Goal: Use online tool/utility: Utilize a website feature to perform a specific function

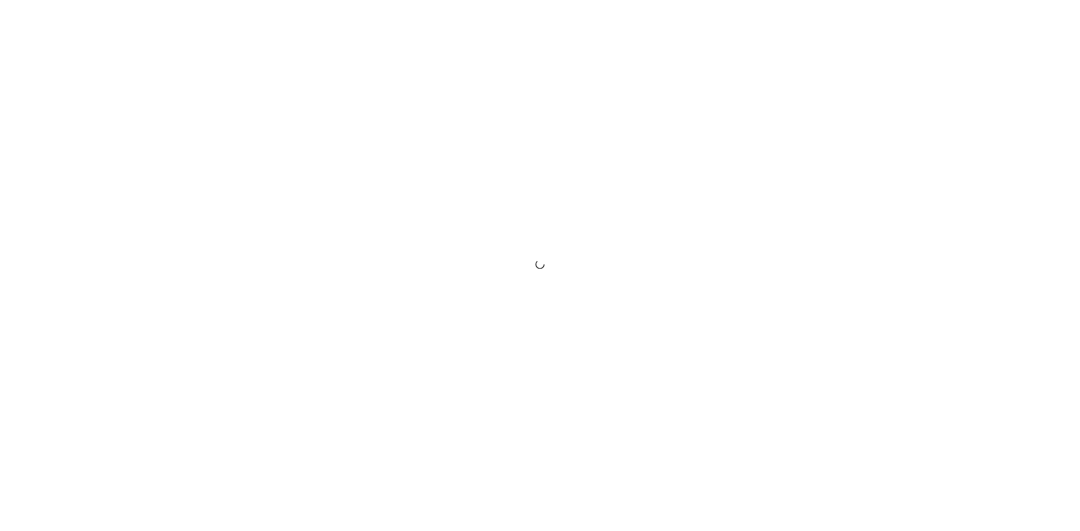
drag, startPoint x: 0, startPoint y: 0, endPoint x: 539, endPoint y: 330, distance: 632.0
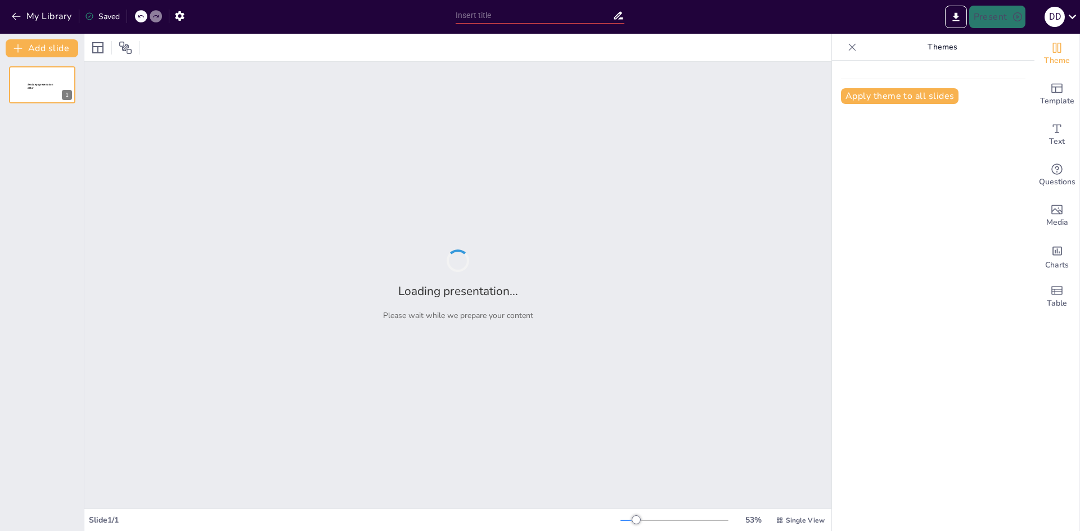
type input "Diversidad Lingüística: Un Estudio de las Variaciones Regionales"
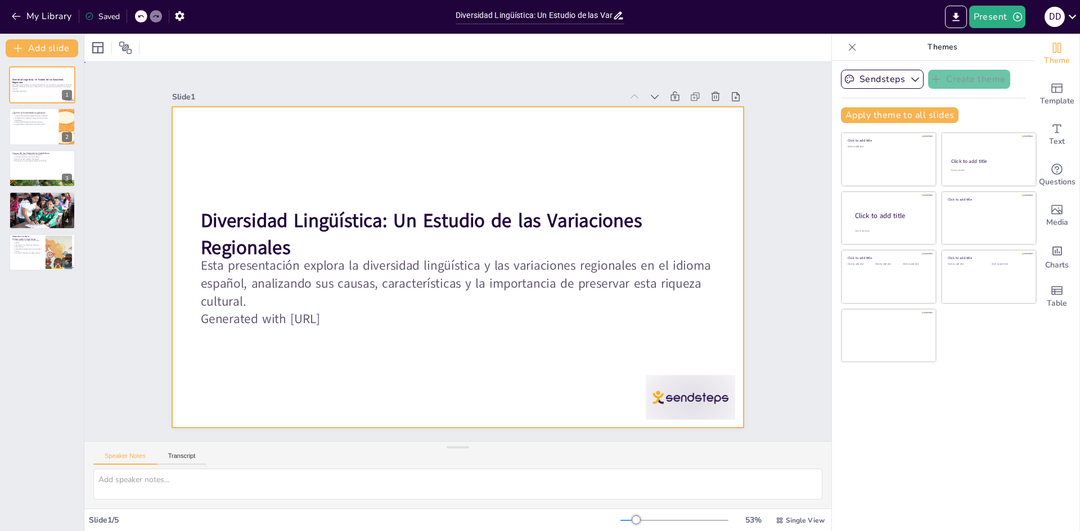
click at [655, 333] on div at bounding box center [455, 267] width 601 height 379
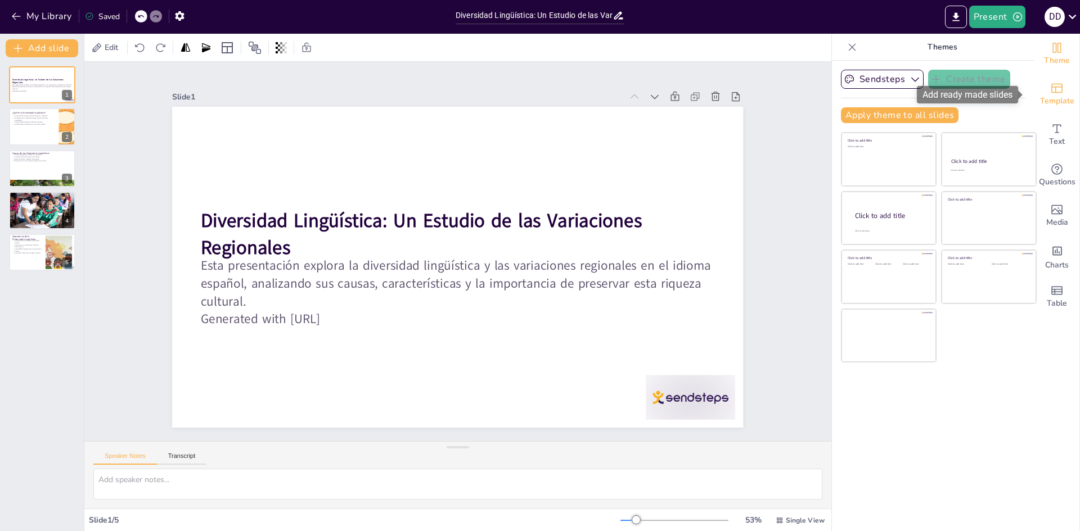
click at [1059, 103] on span "Template" at bounding box center [1057, 101] width 34 height 12
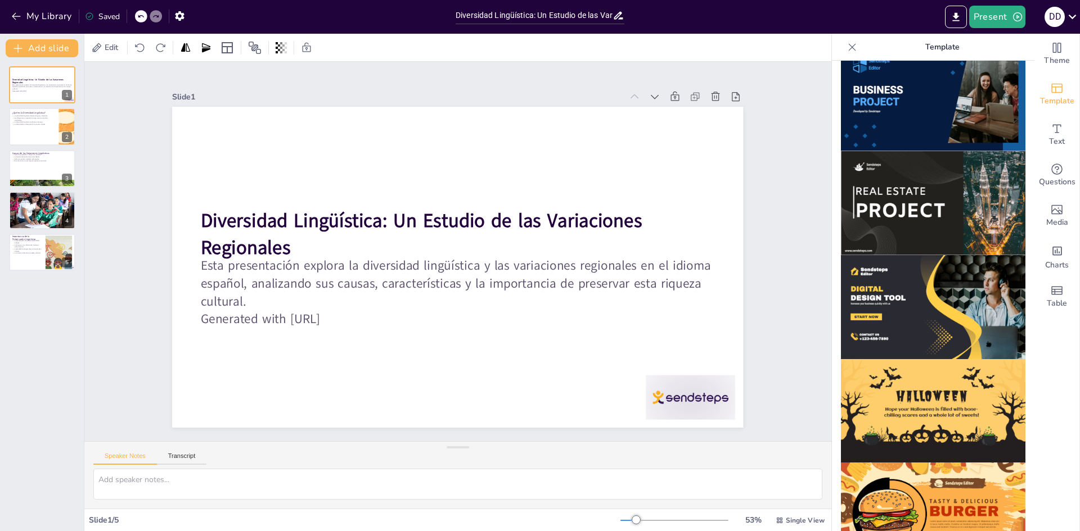
scroll to position [901, 0]
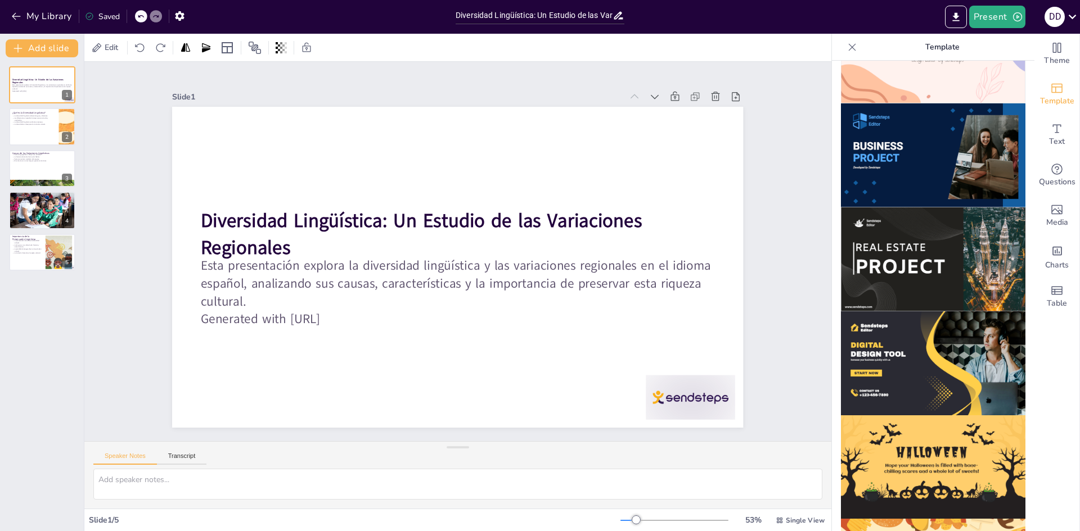
click at [914, 247] on img at bounding box center [933, 259] width 184 height 104
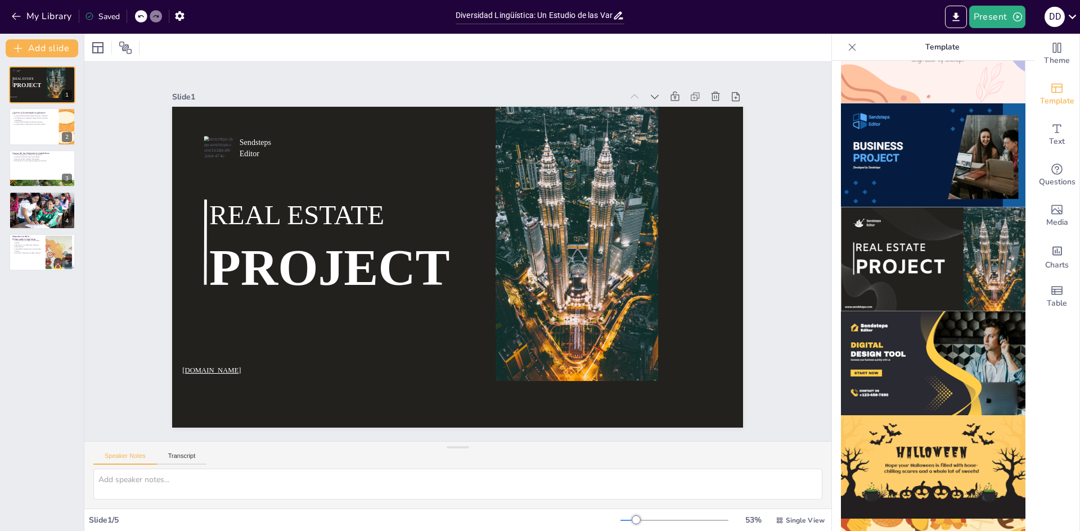
click at [151, 287] on div "Slide 1 Sendsteps Editor REAL ESTATE PROJECT [DOMAIN_NAME] Slide 2 ¿Qué es la D…" at bounding box center [458, 252] width 723 height 580
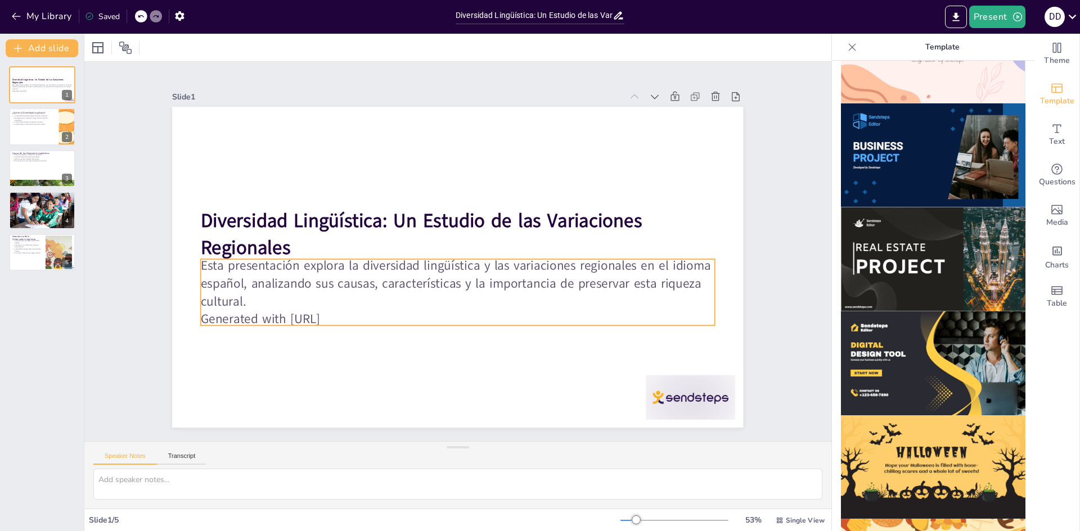
click at [274, 251] on div "Diversidad Lingüística: Un Estudio de las Variaciones Regionales Esta presentac…" at bounding box center [451, 266] width 652 height 526
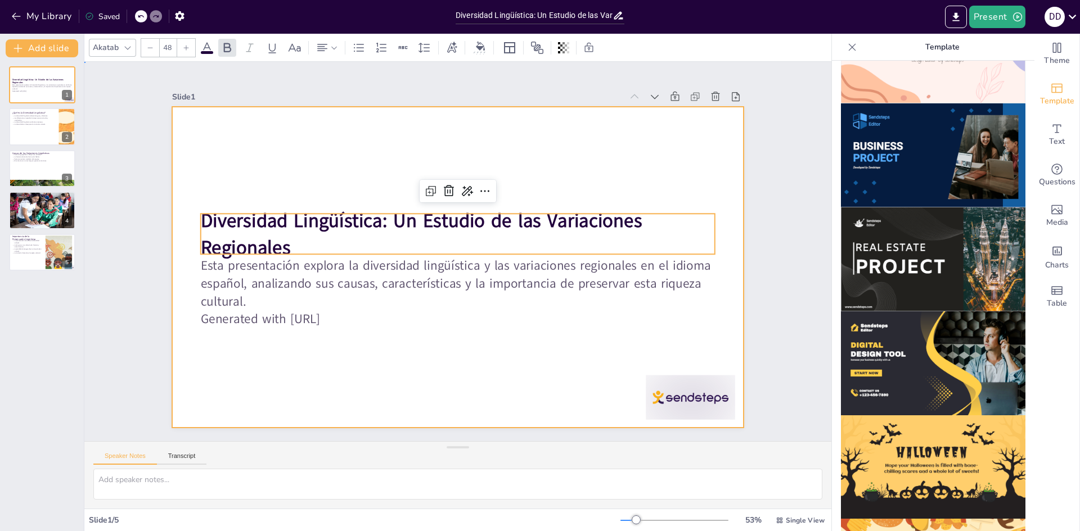
click at [278, 168] on div at bounding box center [456, 267] width 601 height 379
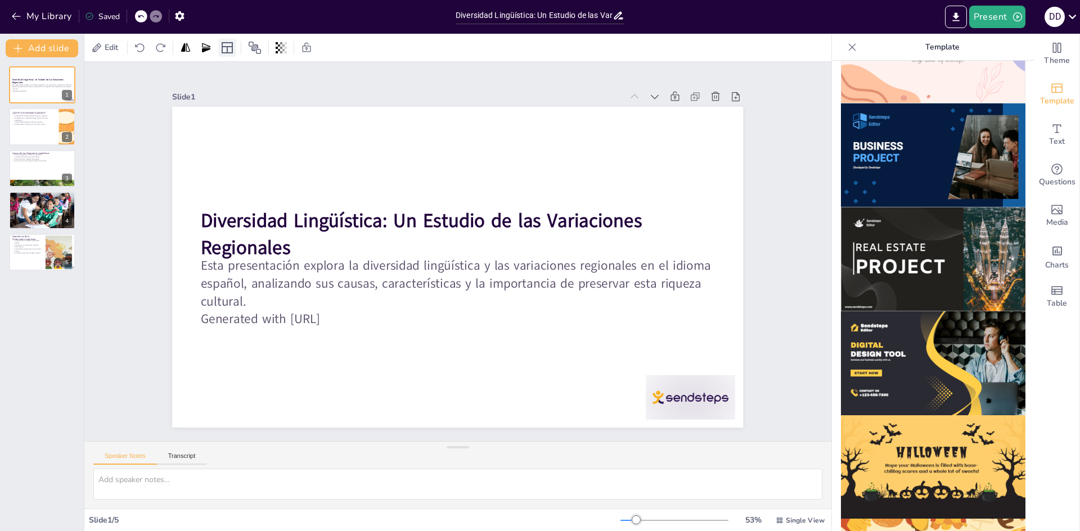
click at [226, 48] on icon at bounding box center [226, 47] width 13 height 13
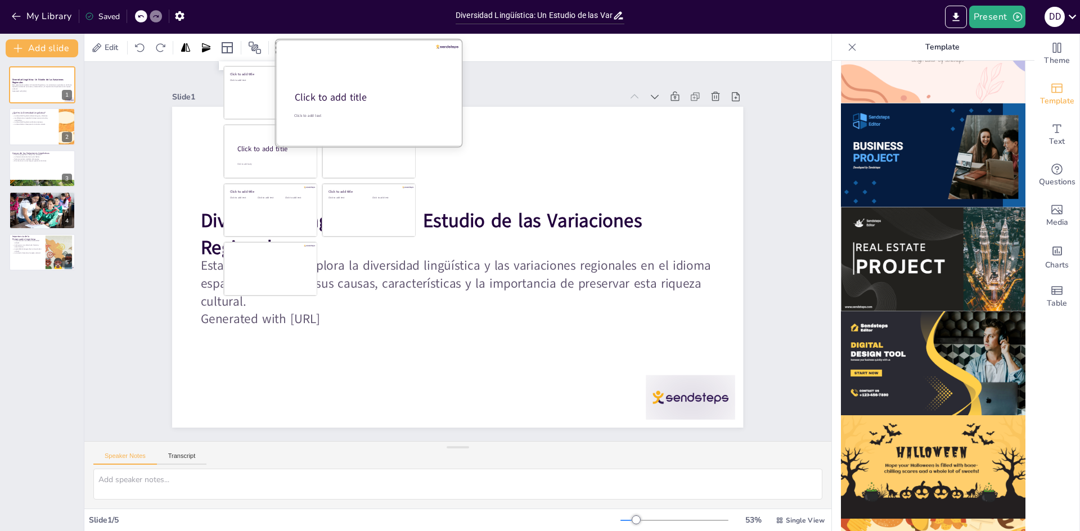
click at [417, 95] on div "Click to add title" at bounding box center [369, 97] width 149 height 13
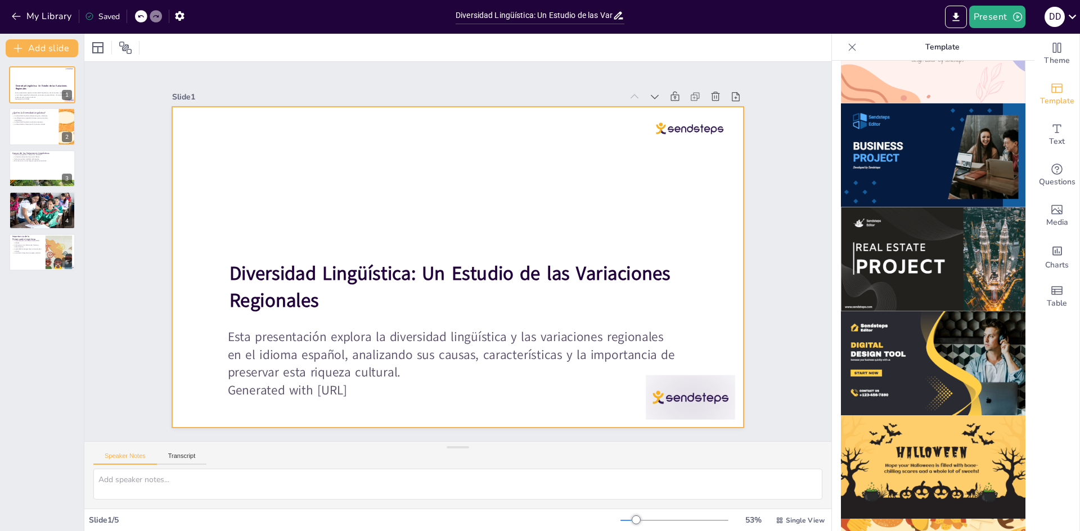
click at [437, 191] on div at bounding box center [455, 267] width 601 height 379
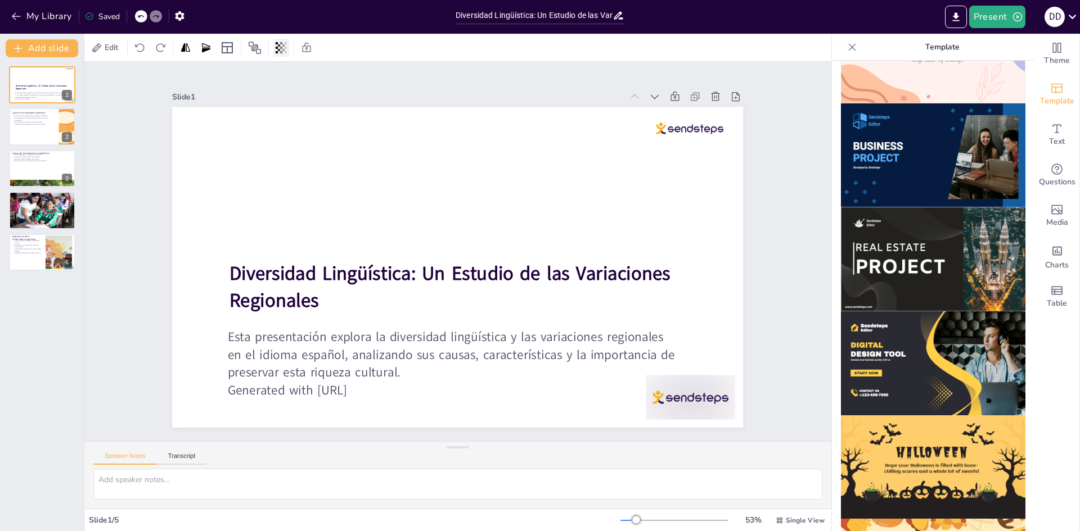
click at [279, 51] on icon at bounding box center [281, 47] width 11 height 11
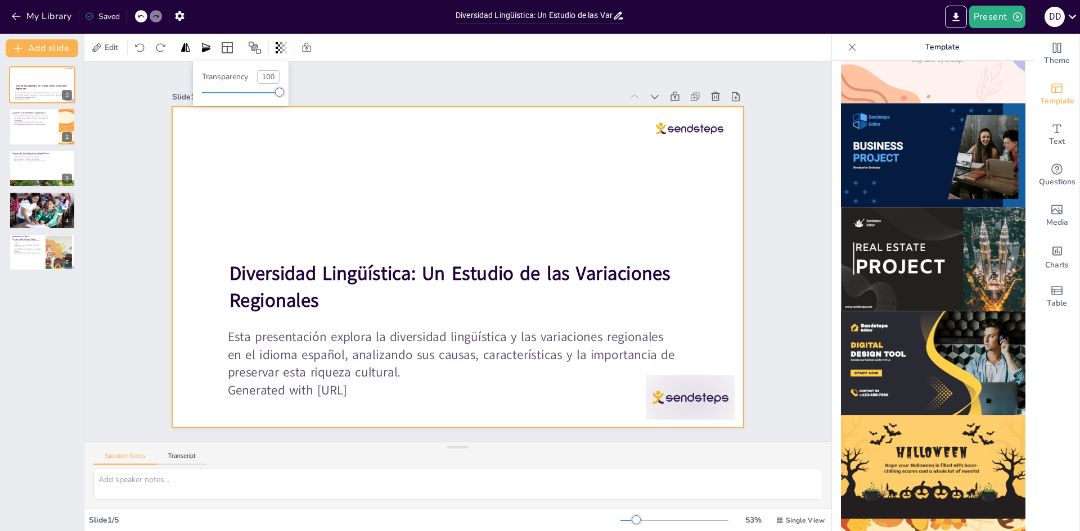
click at [357, 208] on div at bounding box center [451, 266] width 652 height 526
click at [100, 44] on div at bounding box center [97, 47] width 13 height 13
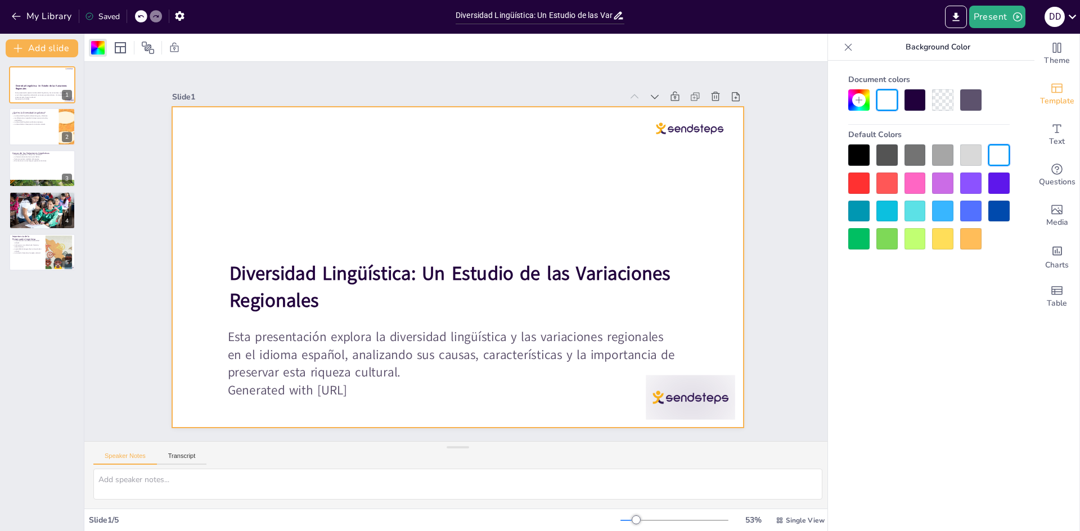
click at [915, 179] on div at bounding box center [914, 183] width 21 height 21
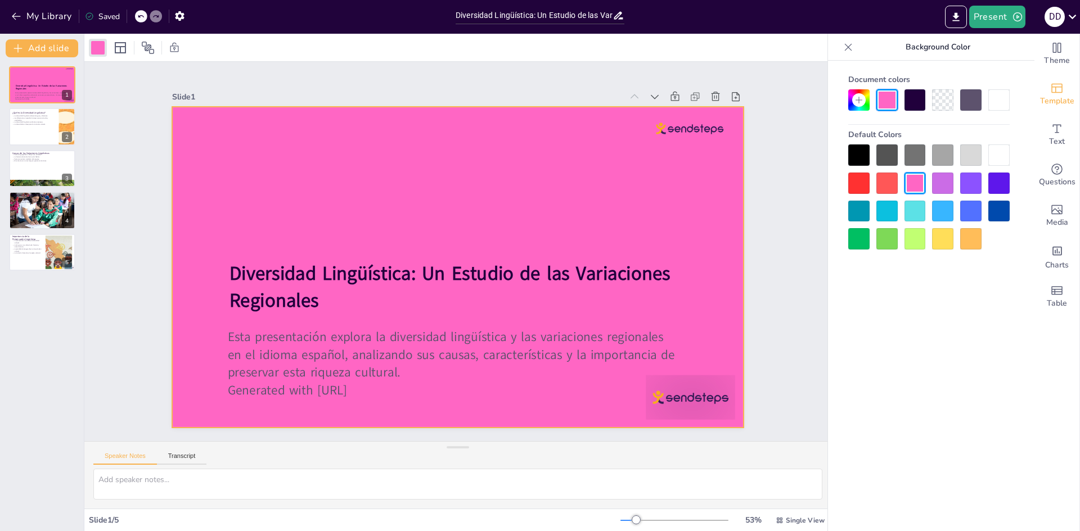
click at [974, 153] on div at bounding box center [970, 155] width 21 height 21
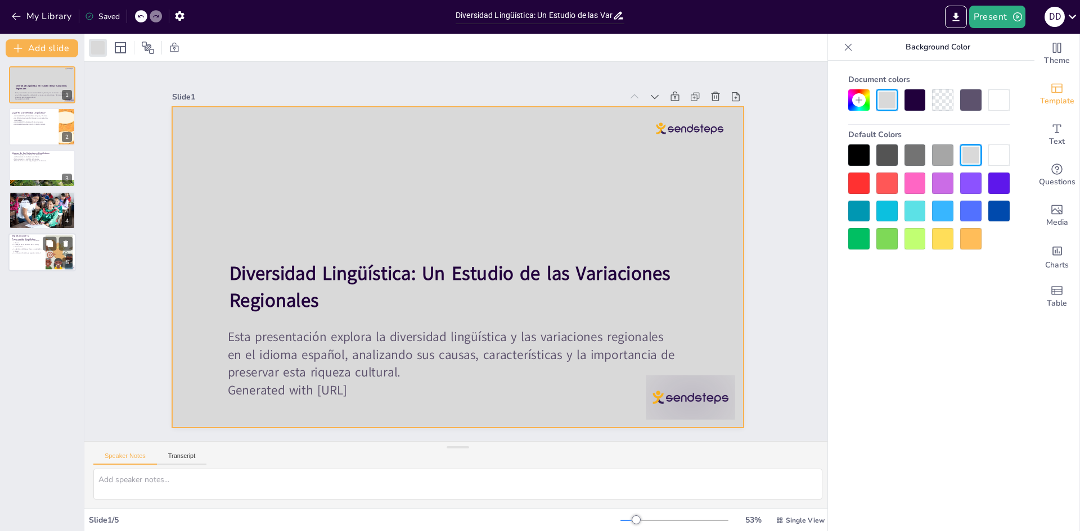
click at [23, 249] on p "La pérdida de lenguas lleva a la extinción cultural." at bounding box center [27, 250] width 30 height 4
type textarea "La preservación de la diversidad lingüística es fundamental para mantener la id…"
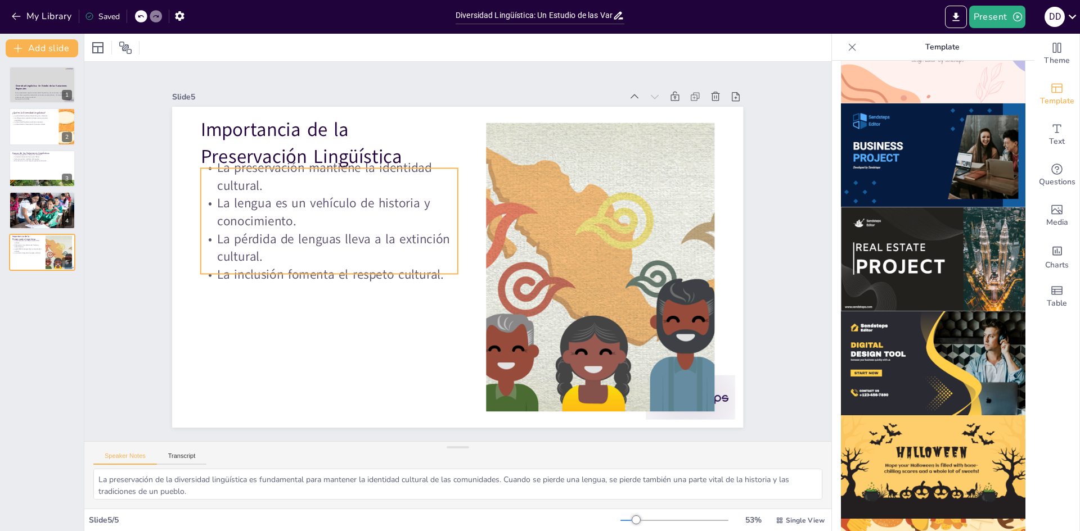
click at [346, 247] on p "La pérdida de lenguas lleva a la extinción cultural." at bounding box center [336, 208] width 255 height 113
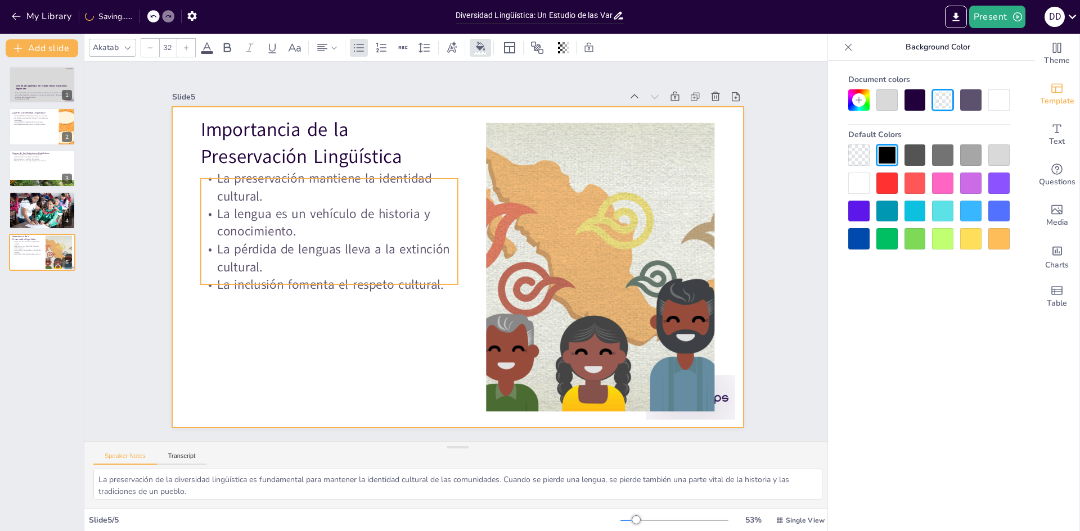
click at [335, 312] on div at bounding box center [454, 267] width 625 height 432
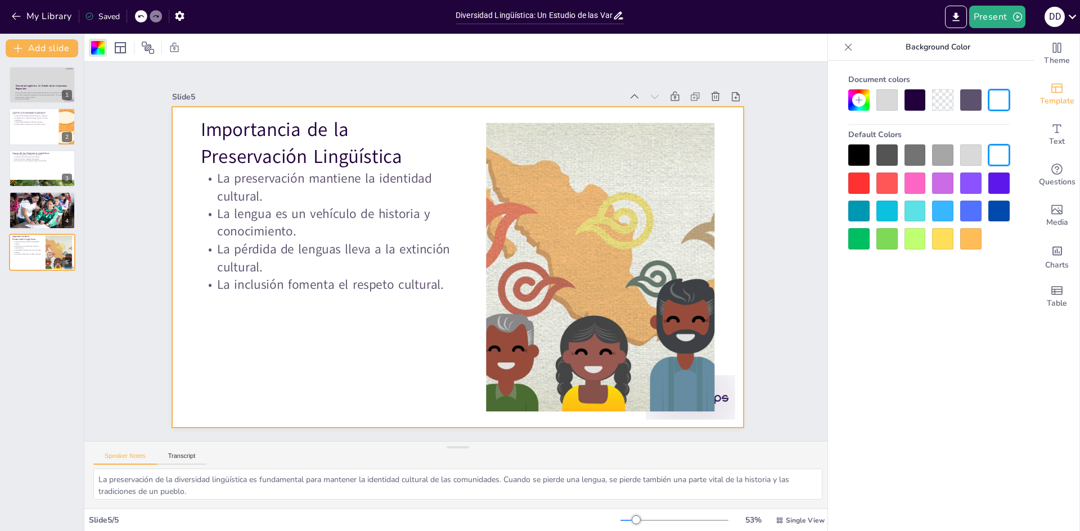
click at [780, 301] on div "Slide 1 Diversidad Lingüística: Un Estudio de las Variaciones Regionales Esta p…" at bounding box center [457, 251] width 782 height 455
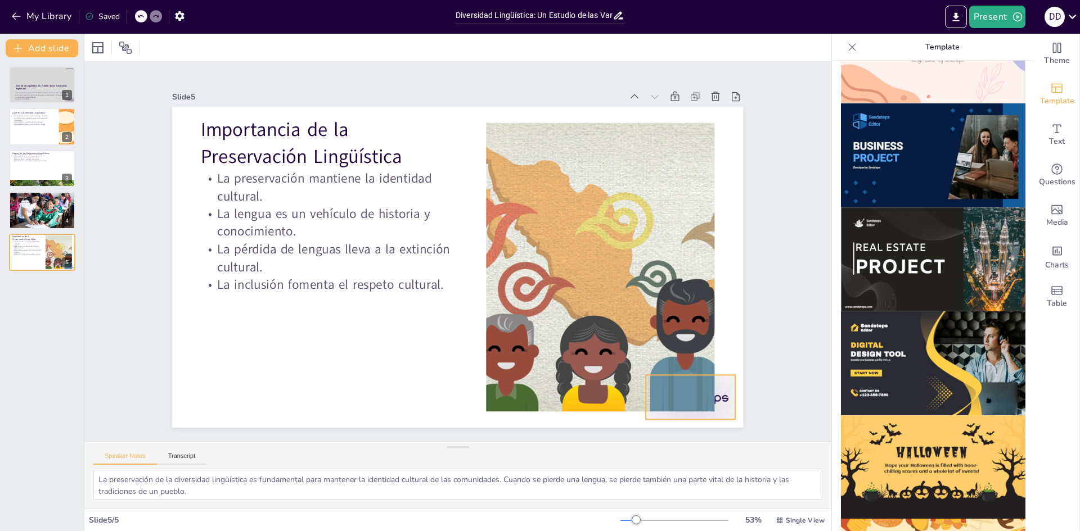
click at [703, 412] on div at bounding box center [655, 443] width 97 height 62
click at [756, 324] on div "Slide 1 Diversidad Lingüística: Un Estudio de las Variaciones Regionales Esta p…" at bounding box center [458, 252] width 723 height 580
